Goal: Task Accomplishment & Management: Use online tool/utility

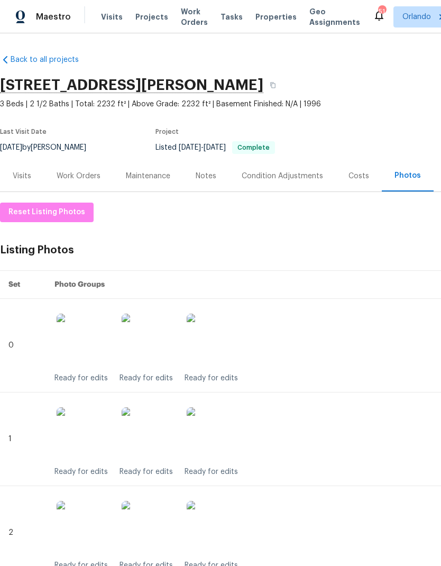
scroll to position [445, 61]
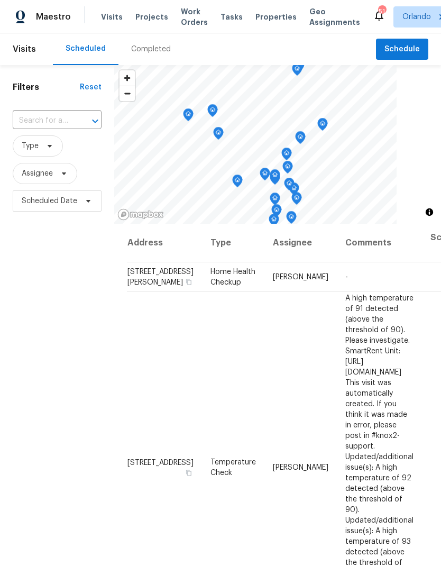
click at [193, 16] on span "Work Orders" at bounding box center [194, 16] width 27 height 21
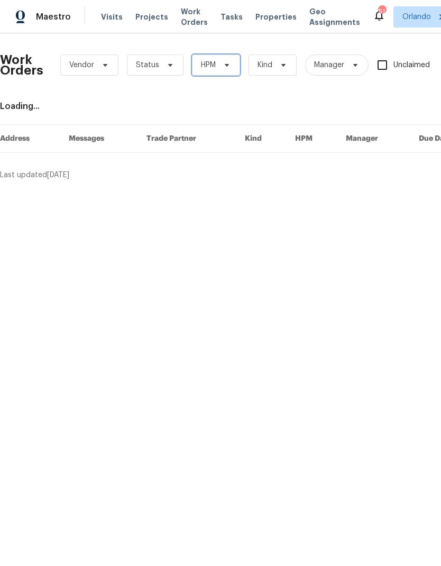
click at [233, 67] on span "HPM" at bounding box center [216, 64] width 48 height 21
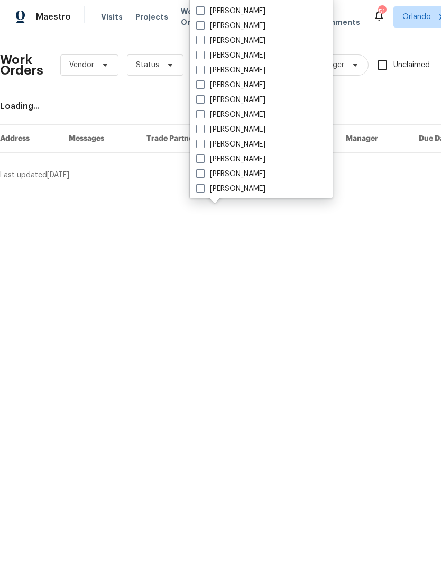
scroll to position [85, 0]
click at [251, 162] on label "[PERSON_NAME]" at bounding box center [230, 158] width 69 height 11
click at [203, 160] on input "[PERSON_NAME]" at bounding box center [199, 156] width 7 height 7
checkbox input "true"
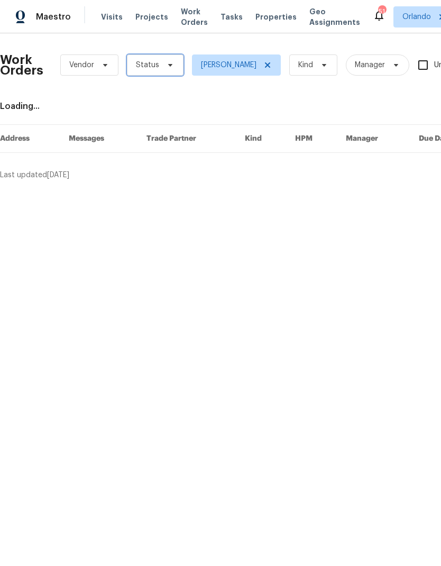
click at [164, 73] on span "Status" at bounding box center [155, 64] width 57 height 21
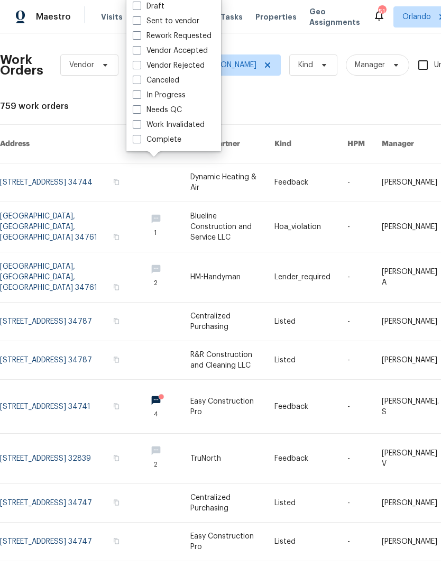
click at [176, 111] on label "Needs QC" at bounding box center [157, 110] width 49 height 11
click at [140, 111] on input "Needs QC" at bounding box center [136, 108] width 7 height 7
checkbox input "true"
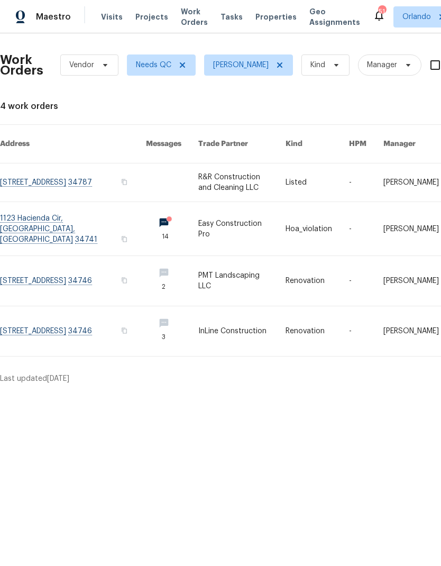
click at [314, 176] on link at bounding box center [317, 182] width 63 height 38
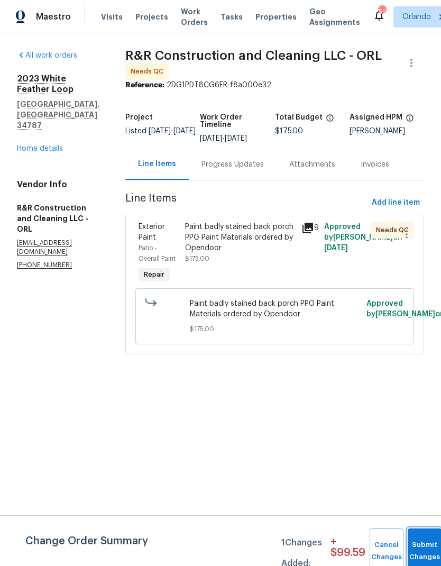
click at [420, 543] on button "Submit Changes" at bounding box center [425, 550] width 34 height 45
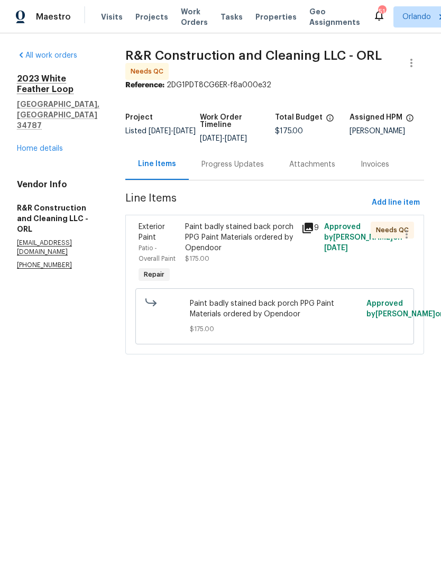
click at [269, 261] on div "Paint badly stained back porch PPG Paint Materials ordered by Opendoor $175.00" at bounding box center [239, 243] width 109 height 42
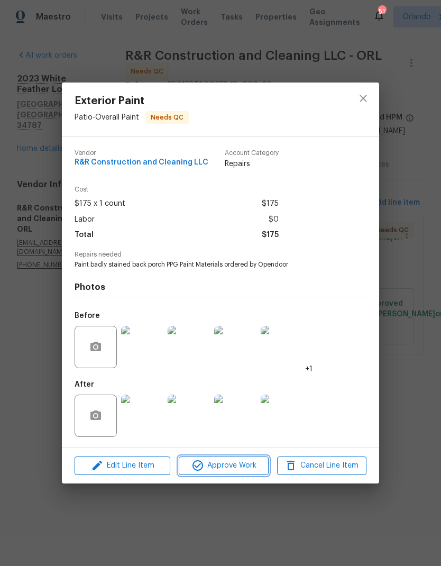
click at [254, 465] on span "Approve Work" at bounding box center [223, 465] width 83 height 13
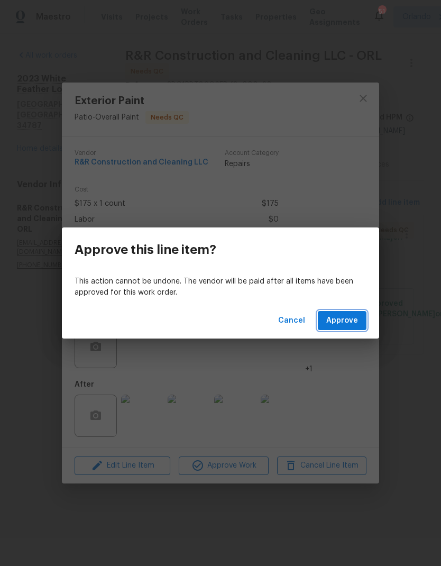
click at [356, 320] on span "Approve" at bounding box center [342, 320] width 32 height 13
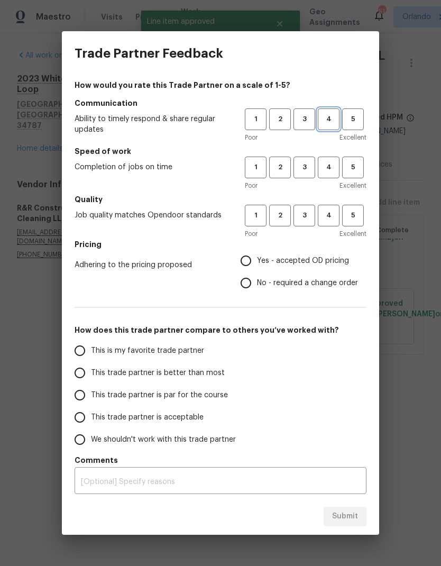
click at [338, 124] on button "4" at bounding box center [329, 119] width 22 height 22
click at [335, 158] on button "4" at bounding box center [329, 168] width 22 height 22
click at [343, 209] on button "5" at bounding box center [353, 216] width 22 height 22
click at [343, 216] on span "5" at bounding box center [353, 215] width 21 height 12
click at [329, 220] on span "4" at bounding box center [329, 215] width 20 height 12
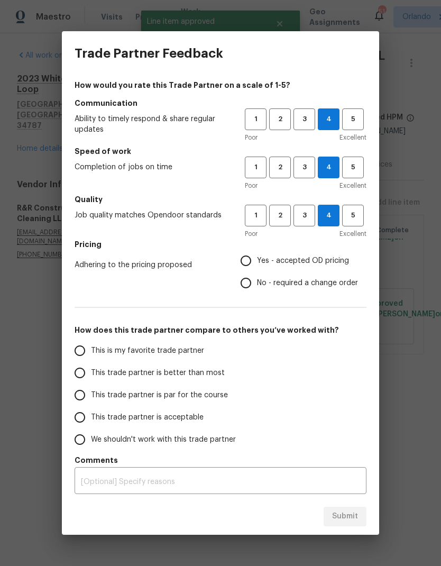
click at [304, 263] on span "Yes - accepted OD pricing" at bounding box center [303, 260] width 92 height 11
click at [257, 263] on input "Yes - accepted OD pricing" at bounding box center [246, 261] width 22 height 22
radio input "true"
click at [206, 351] on label "This is my favorite trade partner" at bounding box center [152, 350] width 167 height 22
click at [91, 351] on input "This is my favorite trade partner" at bounding box center [80, 350] width 22 height 22
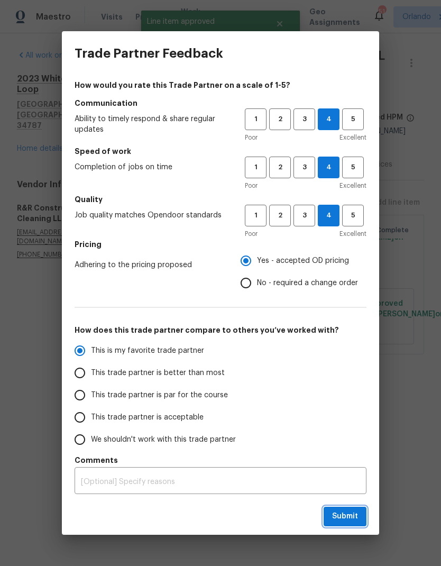
click at [361, 511] on button "Submit" at bounding box center [345, 517] width 43 height 20
radio input "true"
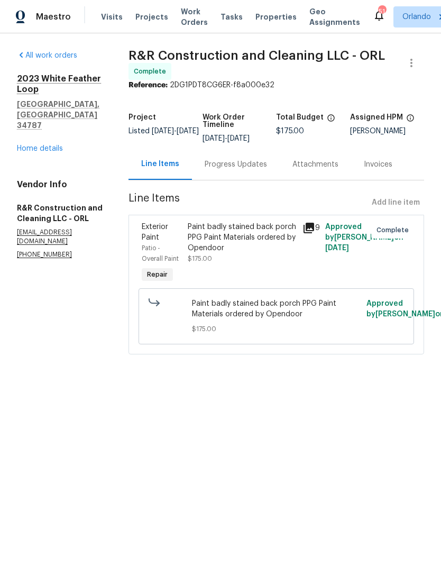
click at [67, 59] on link "All work orders" at bounding box center [47, 55] width 60 height 7
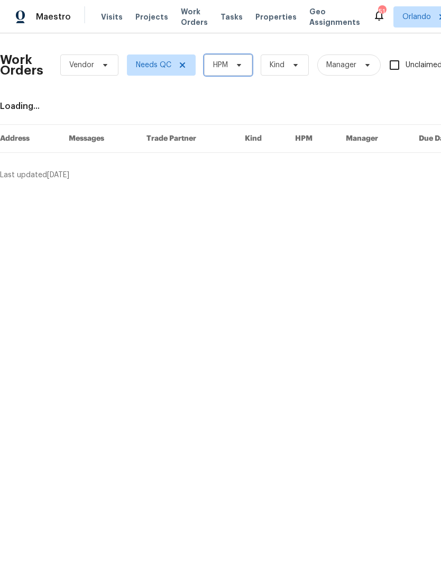
click at [239, 71] on span "HPM" at bounding box center [228, 64] width 48 height 21
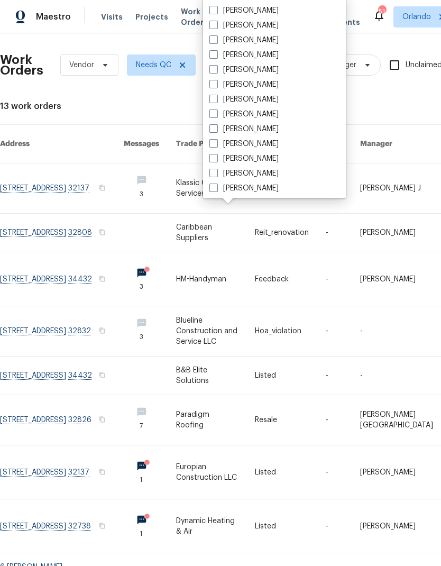
scroll to position [75, 0]
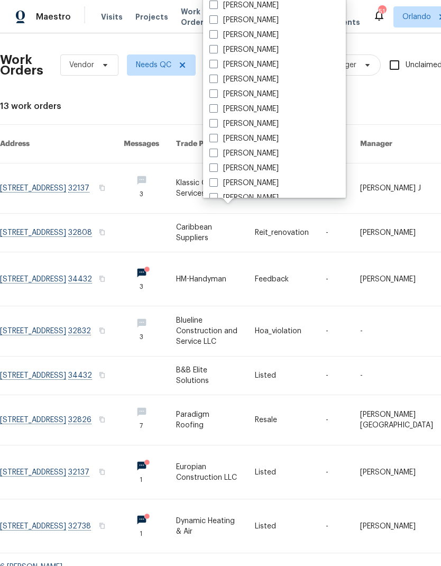
click at [266, 170] on label "[PERSON_NAME]" at bounding box center [243, 168] width 69 height 11
click at [216, 170] on input "[PERSON_NAME]" at bounding box center [212, 166] width 7 height 7
checkbox input "true"
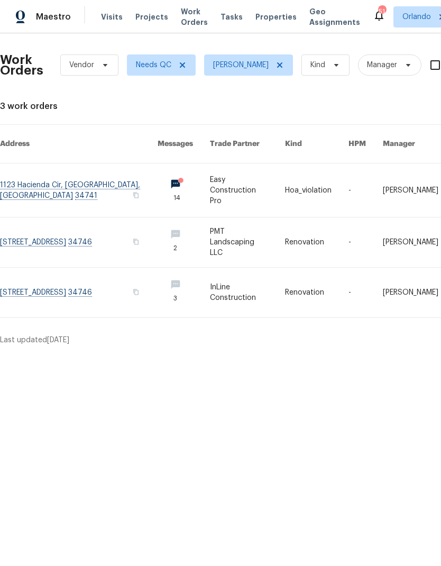
click at [312, 180] on link at bounding box center [316, 189] width 63 height 53
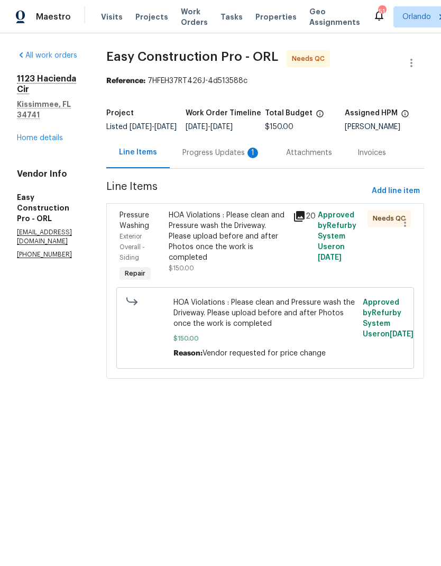
click at [271, 259] on div "HOA Violations : Please clean and Pressure wash the Driveway. Please upload bef…" at bounding box center [228, 236] width 118 height 53
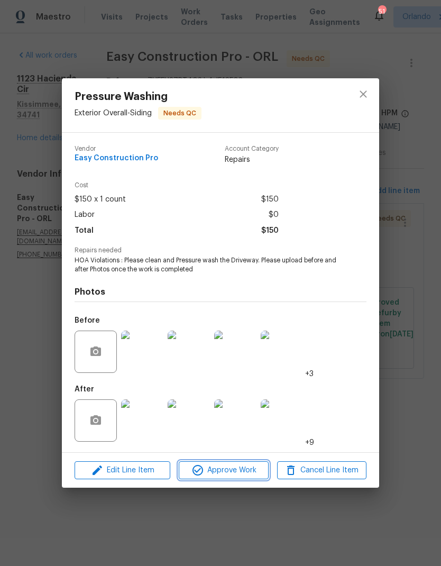
click at [237, 468] on span "Approve Work" at bounding box center [223, 470] width 83 height 13
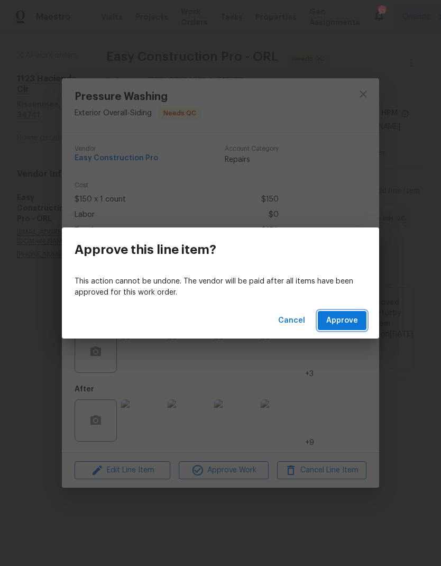
click at [356, 316] on span "Approve" at bounding box center [342, 320] width 32 height 13
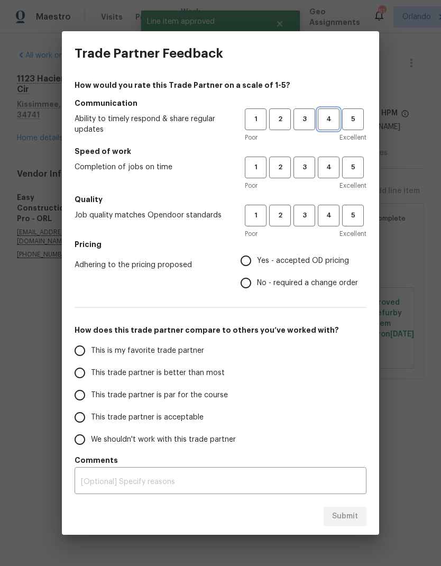
click at [326, 127] on button "4" at bounding box center [329, 119] width 22 height 22
click at [335, 163] on span "4" at bounding box center [329, 167] width 20 height 12
click at [335, 209] on button "4" at bounding box center [329, 216] width 22 height 22
click at [301, 261] on span "Yes - accepted OD pricing" at bounding box center [303, 260] width 92 height 11
click at [257, 261] on input "Yes - accepted OD pricing" at bounding box center [246, 261] width 22 height 22
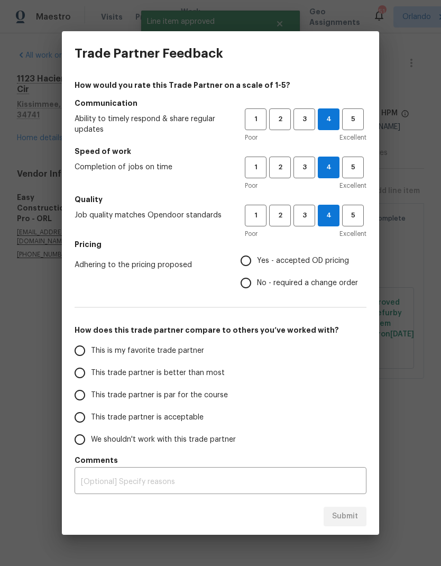
radio input "true"
click at [245, 336] on div "How would you rate this Trade Partner on a scale of 1-5? Communication Ability …" at bounding box center [221, 287] width 292 height 414
click at [194, 355] on span "This is my favorite trade partner" at bounding box center [147, 350] width 113 height 11
click at [91, 355] on input "This is my favorite trade partner" at bounding box center [80, 350] width 22 height 22
click at [360, 511] on button "Submit" at bounding box center [345, 517] width 43 height 20
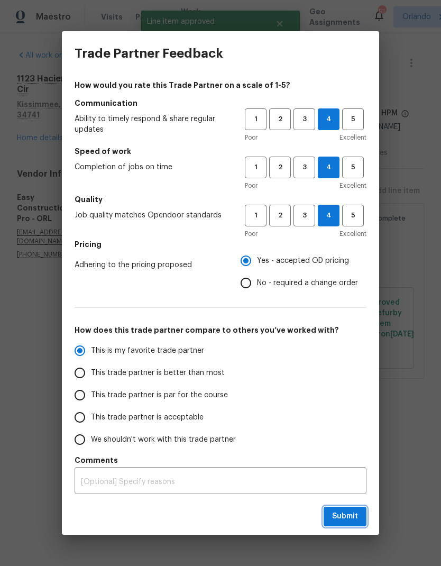
radio input "true"
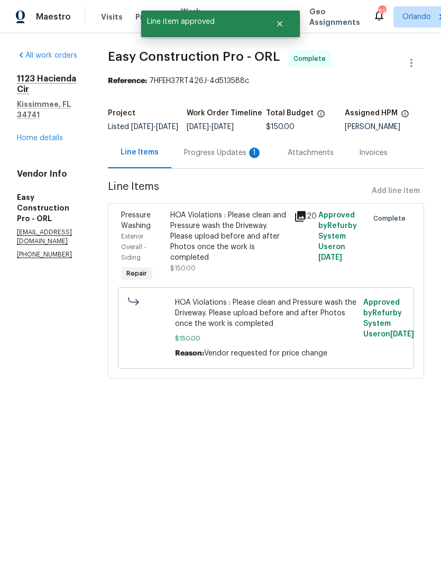
radio input "false"
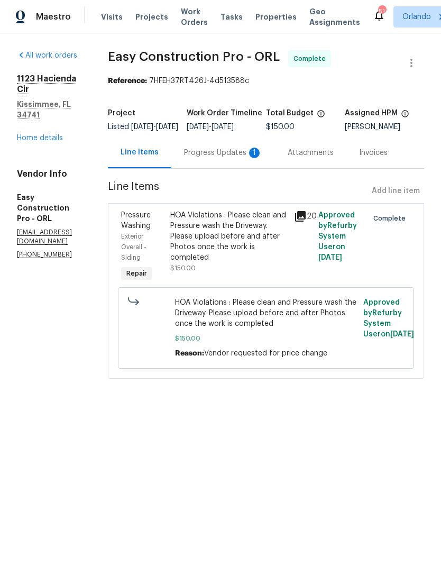
click at [251, 158] on div "Progress Updates 1" at bounding box center [223, 153] width 78 height 11
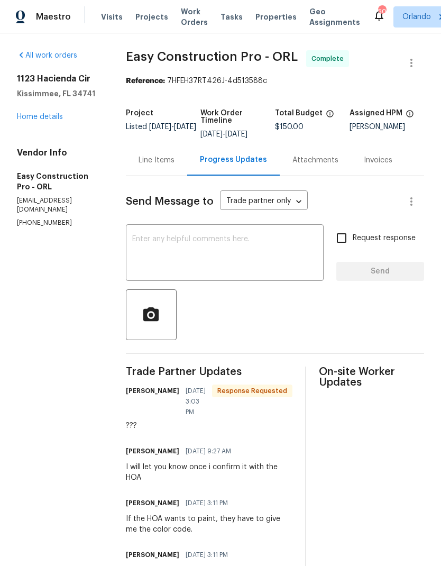
click at [66, 56] on link "All work orders" at bounding box center [47, 55] width 60 height 7
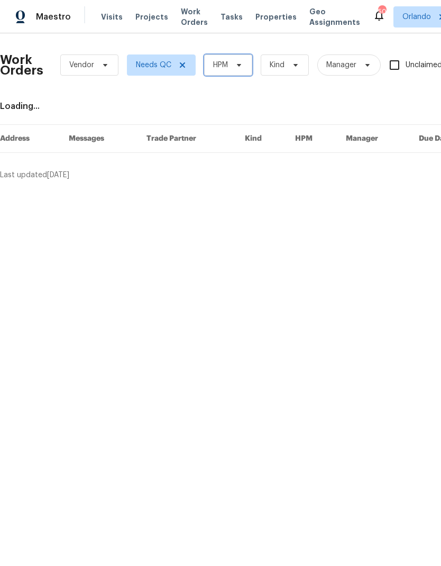
click at [236, 71] on span "HPM" at bounding box center [228, 64] width 48 height 21
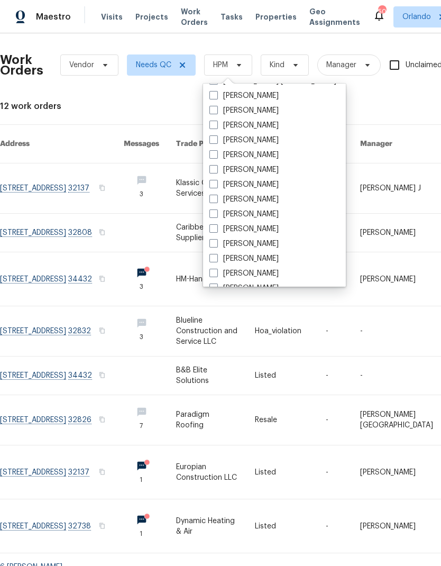
scroll to position [75, 0]
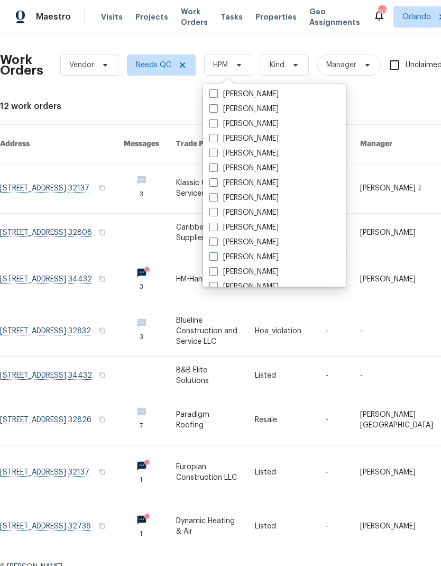
click at [269, 260] on label "[PERSON_NAME]" at bounding box center [243, 257] width 69 height 11
click at [216, 259] on input "[PERSON_NAME]" at bounding box center [212, 255] width 7 height 7
checkbox input "true"
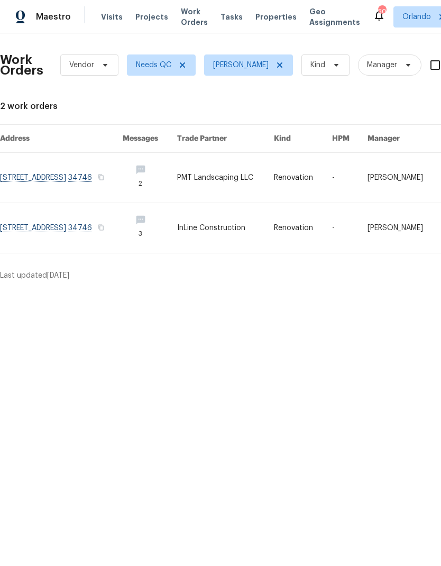
click at [274, 182] on link at bounding box center [225, 178] width 97 height 50
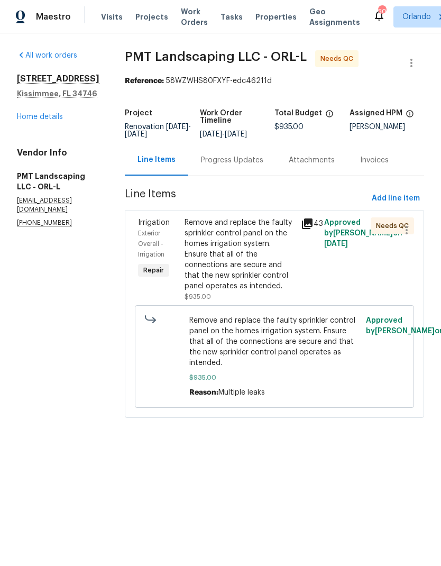
click at [263, 253] on div "Remove and replace the faulty sprinkler control panel on the homes irrigation s…" at bounding box center [240, 254] width 110 height 74
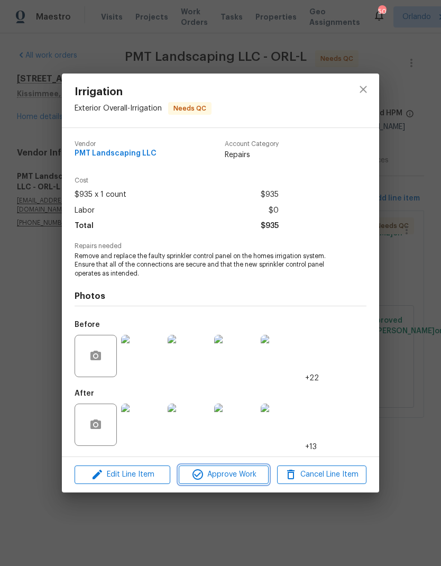
click at [249, 472] on span "Approve Work" at bounding box center [223, 474] width 83 height 13
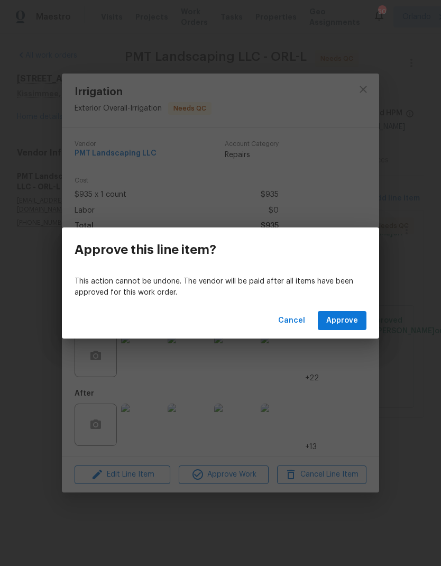
click at [352, 317] on span "Approve" at bounding box center [342, 320] width 32 height 13
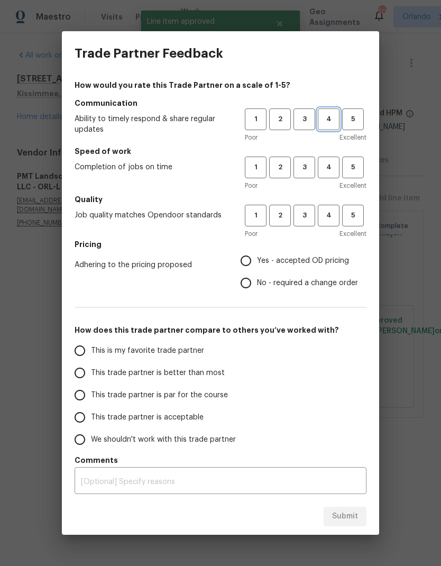
click at [330, 119] on span "4" at bounding box center [329, 119] width 20 height 12
click at [336, 159] on button "4" at bounding box center [329, 168] width 22 height 22
click at [329, 214] on span "4" at bounding box center [329, 215] width 20 height 12
click at [290, 261] on span "Yes - accepted OD pricing" at bounding box center [303, 260] width 92 height 11
click at [257, 261] on input "Yes - accepted OD pricing" at bounding box center [246, 261] width 22 height 22
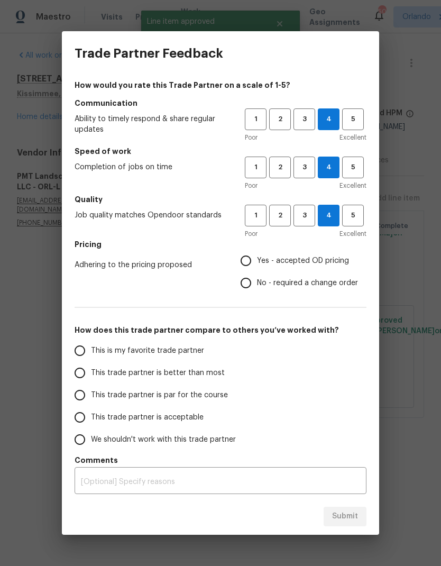
radio input "true"
click at [233, 347] on label "This is my favorite trade partner" at bounding box center [152, 350] width 167 height 22
click at [91, 347] on input "This is my favorite trade partner" at bounding box center [80, 350] width 22 height 22
click at [360, 510] on button "Submit" at bounding box center [345, 517] width 43 height 20
radio input "true"
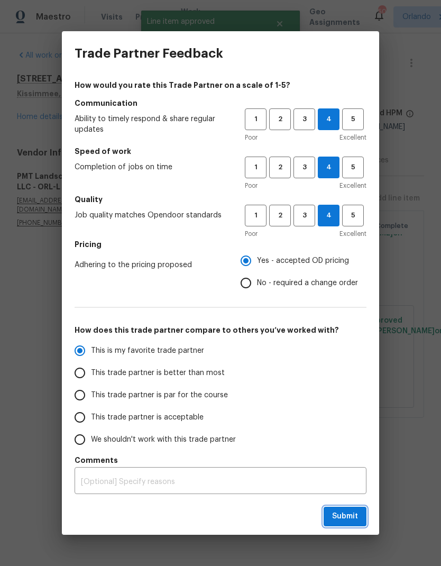
radio input "false"
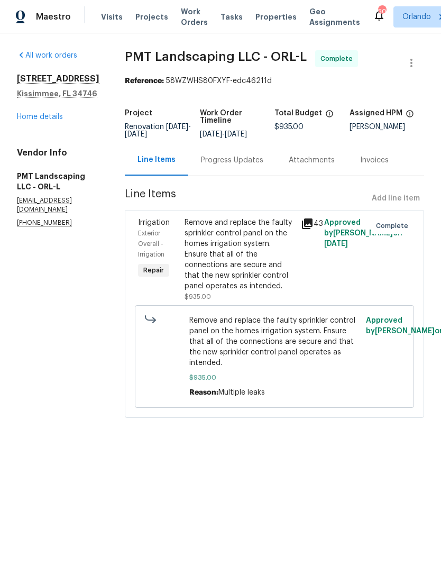
click at [69, 55] on link "All work orders" at bounding box center [47, 55] width 60 height 7
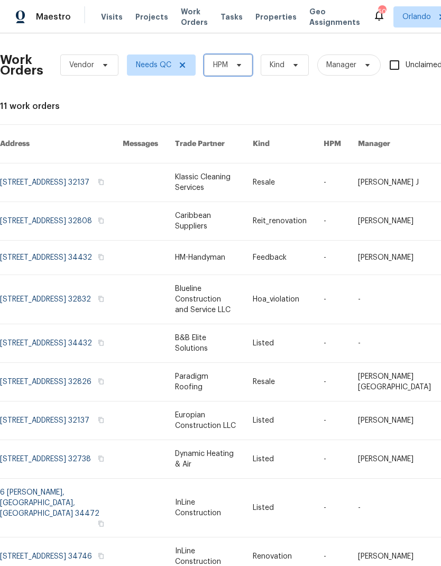
click at [238, 71] on span "HPM" at bounding box center [228, 64] width 48 height 21
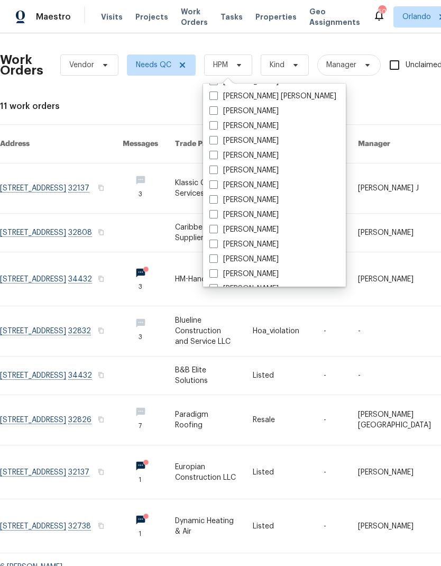
scroll to position [68, 0]
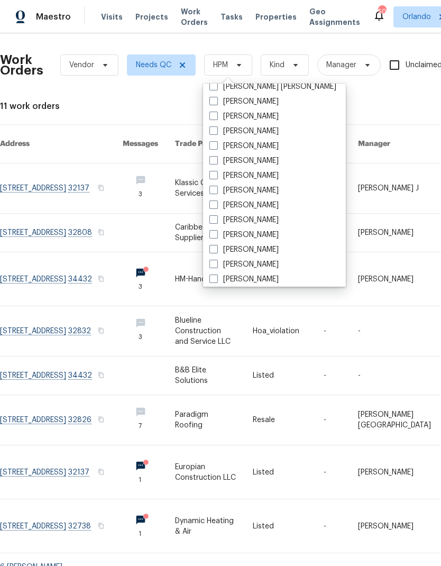
click at [271, 269] on label "[PERSON_NAME]" at bounding box center [243, 264] width 69 height 11
click at [216, 266] on input "[PERSON_NAME]" at bounding box center [212, 262] width 7 height 7
checkbox input "true"
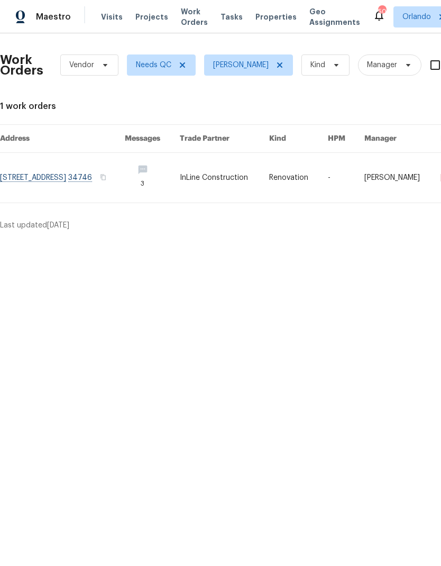
click at [269, 178] on link at bounding box center [224, 178] width 89 height 50
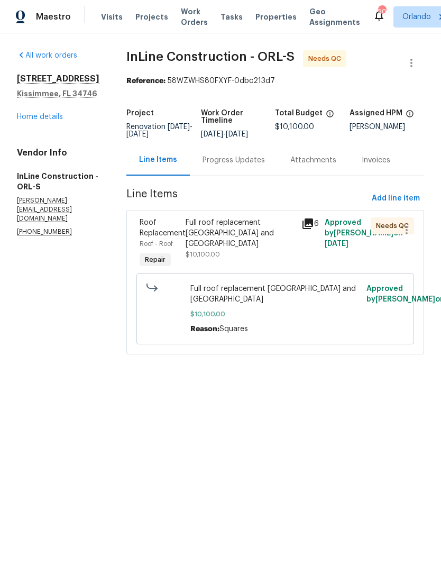
click at [290, 259] on div "Full roof replacement osceola county and HOA $10,100.00" at bounding box center [240, 243] width 116 height 59
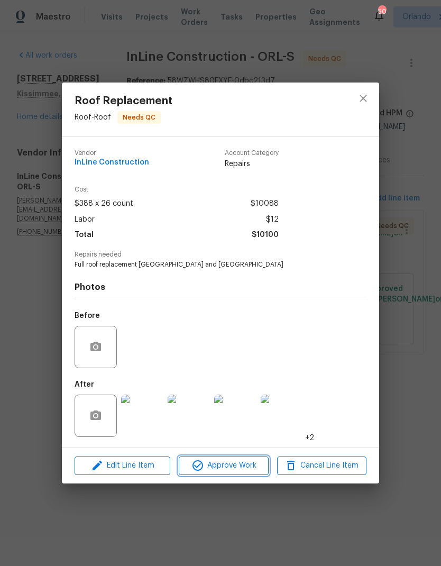
click at [248, 471] on span "Approve Work" at bounding box center [223, 465] width 83 height 13
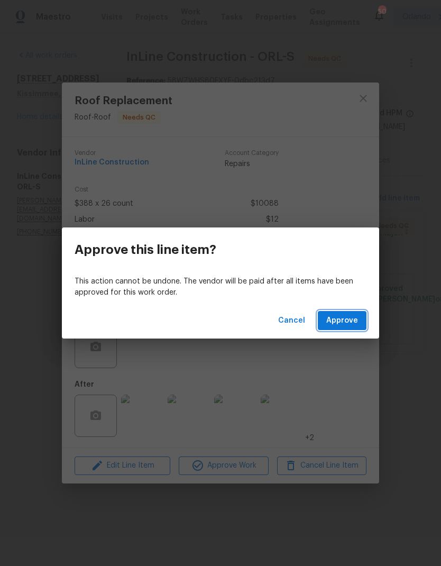
click at [349, 322] on span "Approve" at bounding box center [342, 320] width 32 height 13
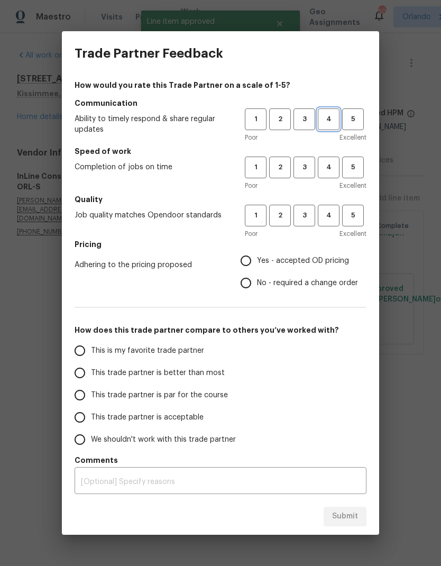
click at [335, 122] on span "4" at bounding box center [329, 119] width 20 height 12
click at [347, 169] on span "5" at bounding box center [353, 167] width 20 height 12
click at [336, 169] on span "4" at bounding box center [329, 167] width 20 height 12
click at [333, 215] on span "4" at bounding box center [329, 215] width 20 height 12
click at [305, 264] on span "Yes - accepted OD pricing" at bounding box center [303, 260] width 92 height 11
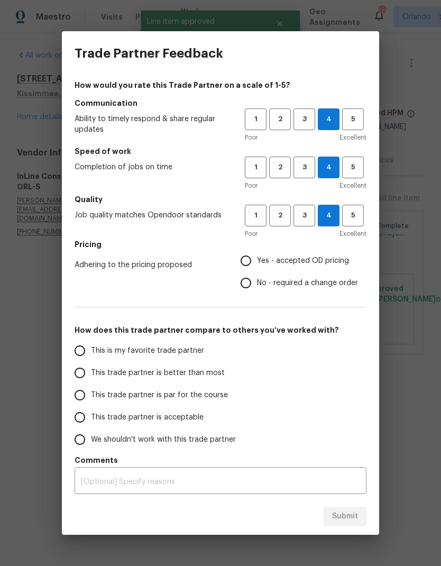
click at [257, 264] on input "Yes - accepted OD pricing" at bounding box center [246, 261] width 22 height 22
radio input "true"
click at [242, 347] on div "This is my favorite trade partner This trade partner is better than most This t…" at bounding box center [160, 394] width 170 height 111
click at [180, 361] on label "This is my favorite trade partner" at bounding box center [152, 350] width 167 height 22
click at [91, 361] on input "This is my favorite trade partner" at bounding box center [80, 350] width 22 height 22
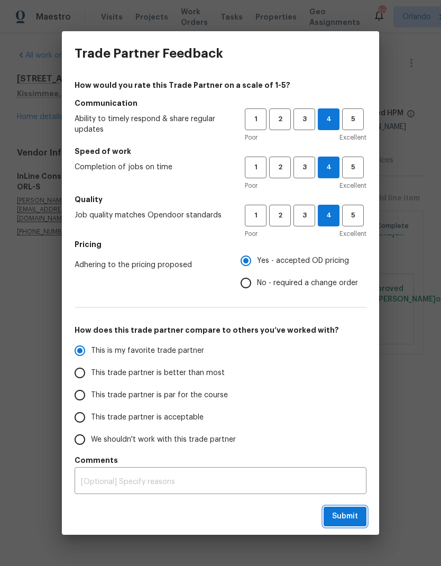
click at [336, 510] on span "Submit" at bounding box center [345, 516] width 26 height 13
radio input "true"
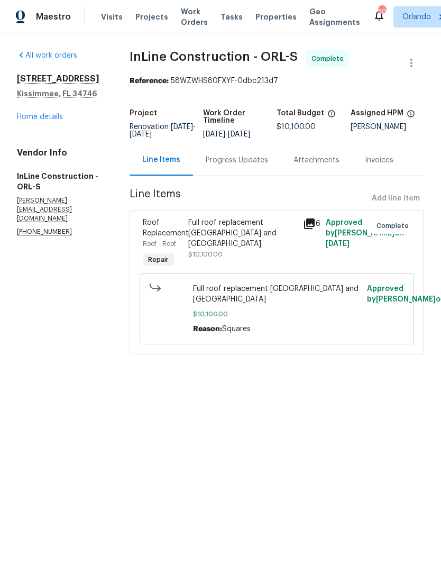
radio input "false"
click at [48, 120] on link "Home details" at bounding box center [40, 116] width 46 height 7
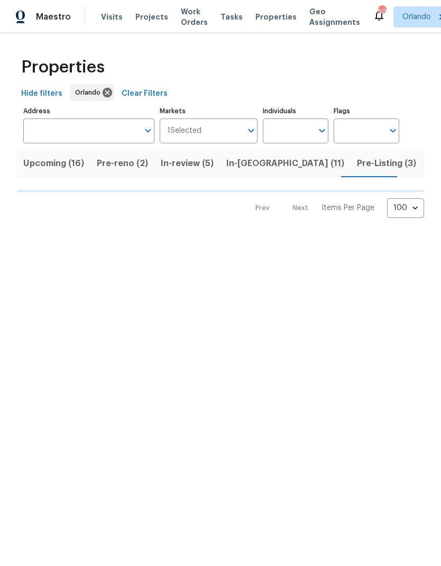
click at [248, 171] on span "In-[GEOGRAPHIC_DATA] (11)" at bounding box center [285, 163] width 118 height 15
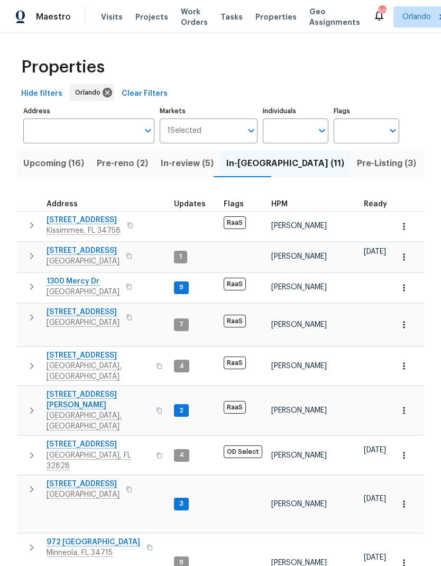
click at [289, 196] on th "HPM" at bounding box center [313, 201] width 93 height 22
click at [287, 202] on div "HPM" at bounding box center [313, 203] width 84 height 7
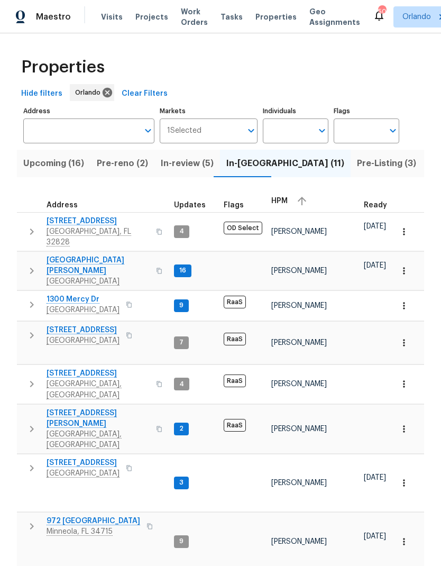
click at [284, 199] on span "HPM" at bounding box center [279, 200] width 16 height 7
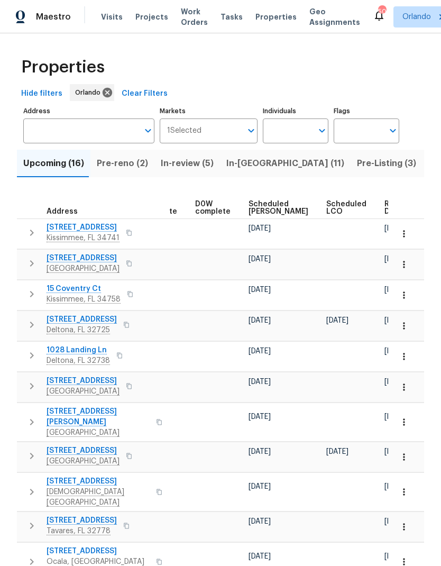
scroll to position [0, 266]
